Goal: Task Accomplishment & Management: Manage account settings

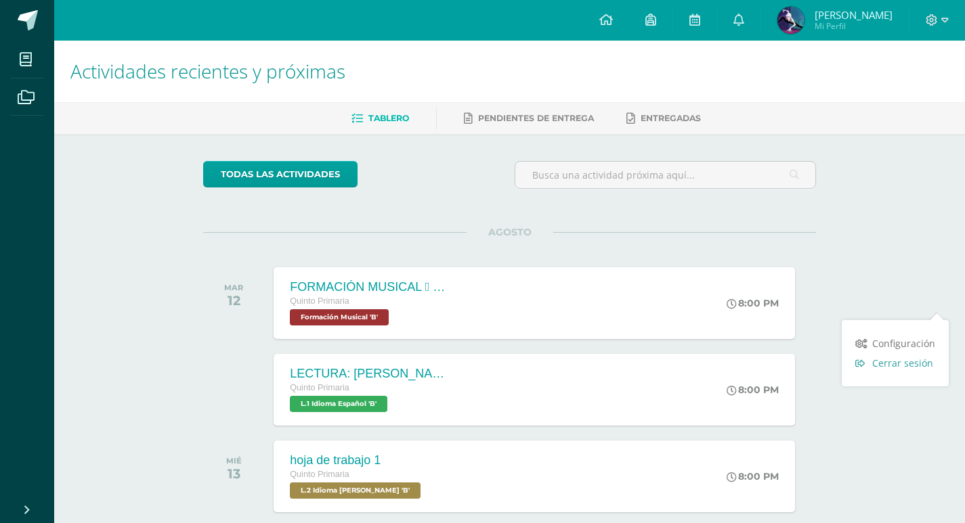
scroll to position [271, 0]
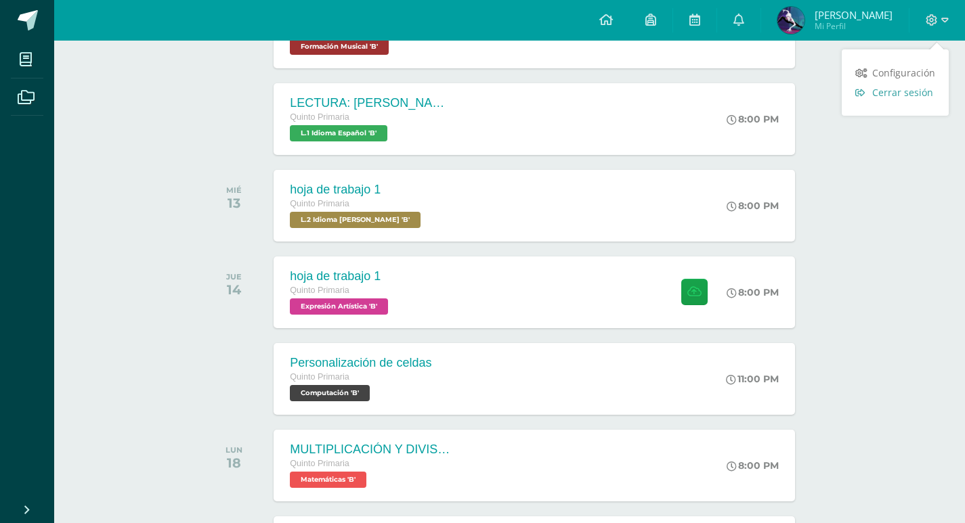
click at [892, 99] on link "Cerrar sesión" at bounding box center [895, 93] width 107 height 20
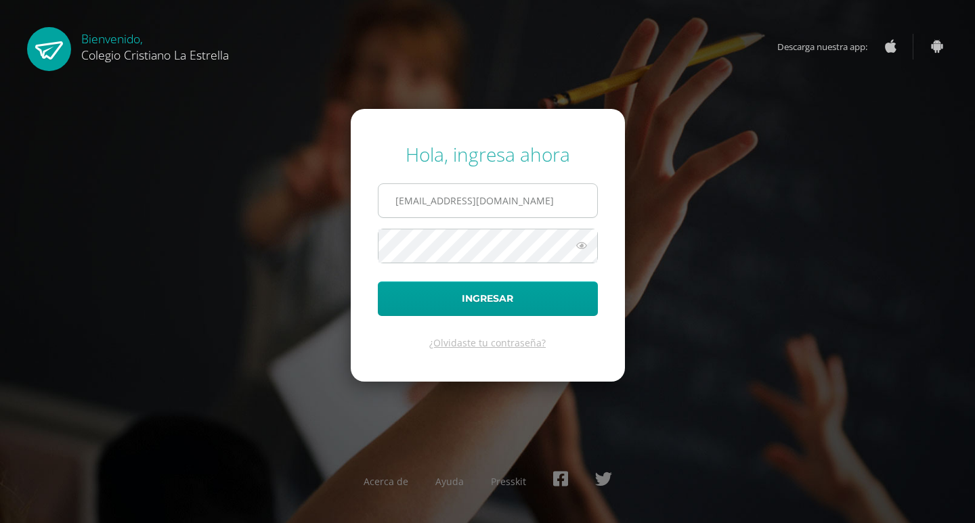
click at [480, 210] on input "[EMAIL_ADDRESS][DOMAIN_NAME]" at bounding box center [488, 200] width 219 height 33
type input "[EMAIL_ADDRESS][DOMAIN_NAME]"
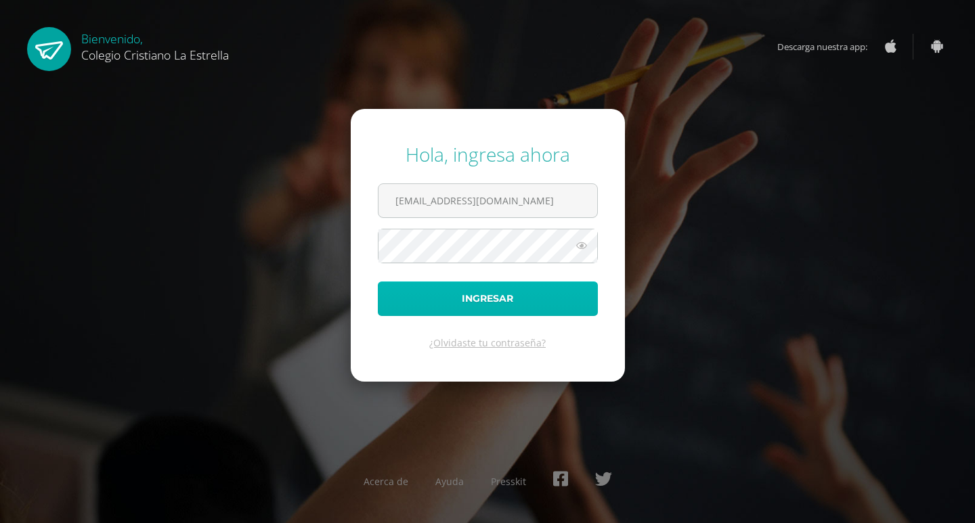
click at [442, 298] on button "Ingresar" at bounding box center [488, 299] width 220 height 35
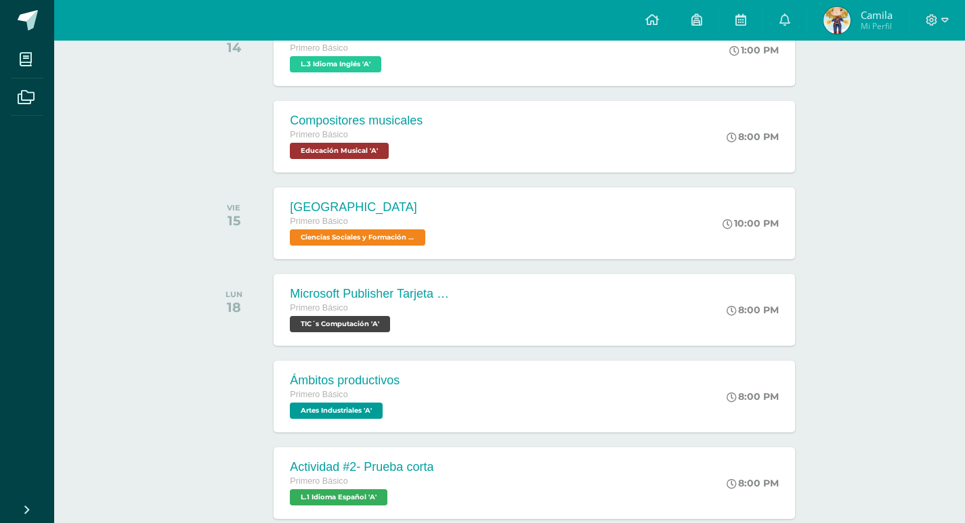
scroll to position [729, 0]
